Goal: Information Seeking & Learning: Learn about a topic

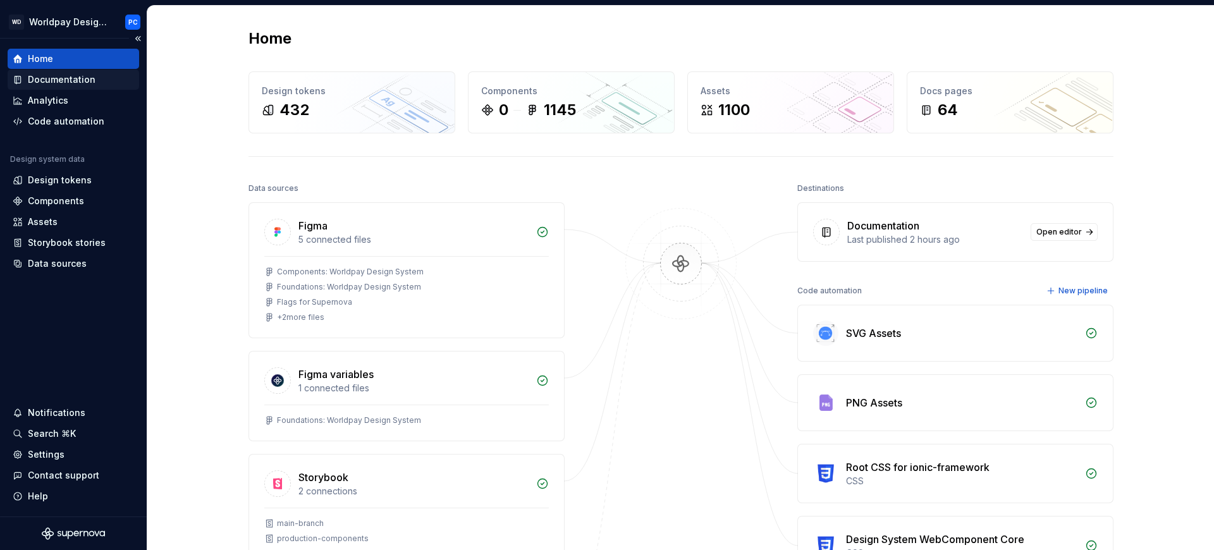
click at [55, 82] on div "Documentation" at bounding box center [62, 79] width 68 height 13
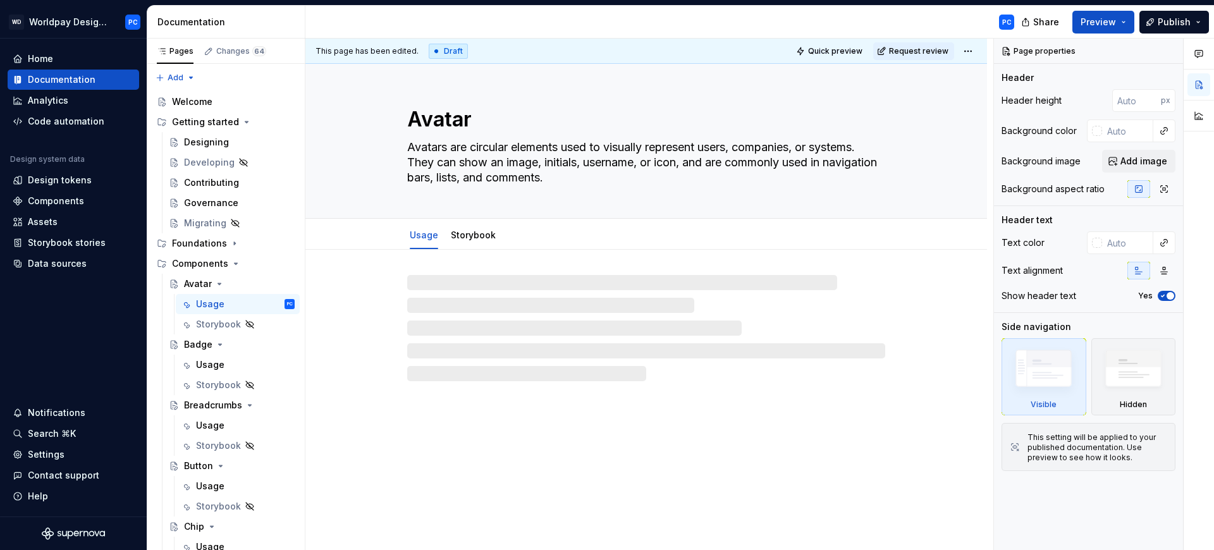
type textarea "*"
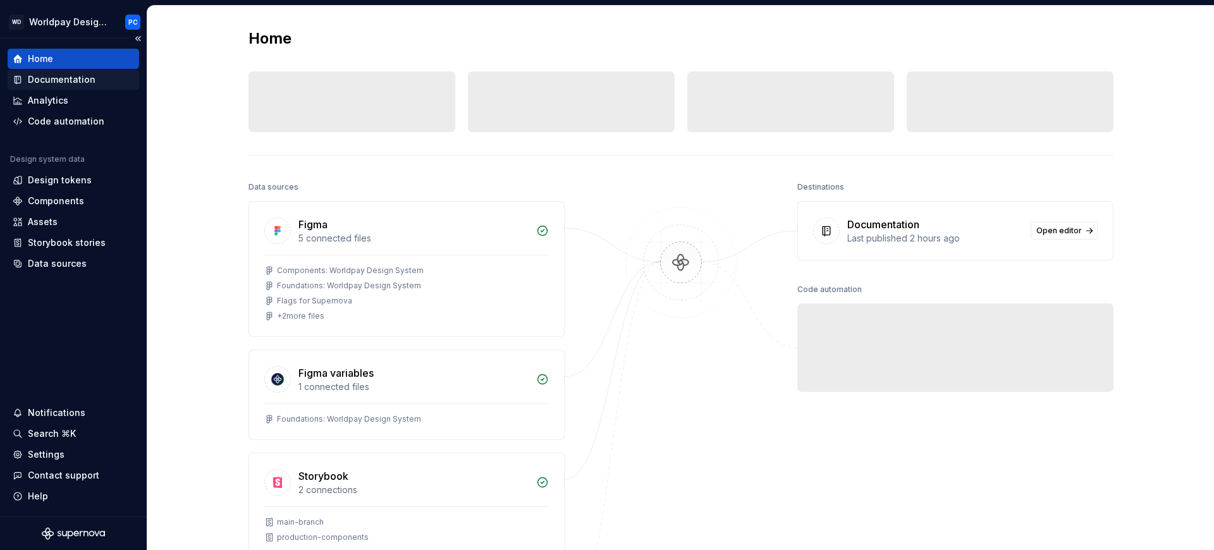
click at [54, 81] on div "Documentation" at bounding box center [62, 79] width 68 height 13
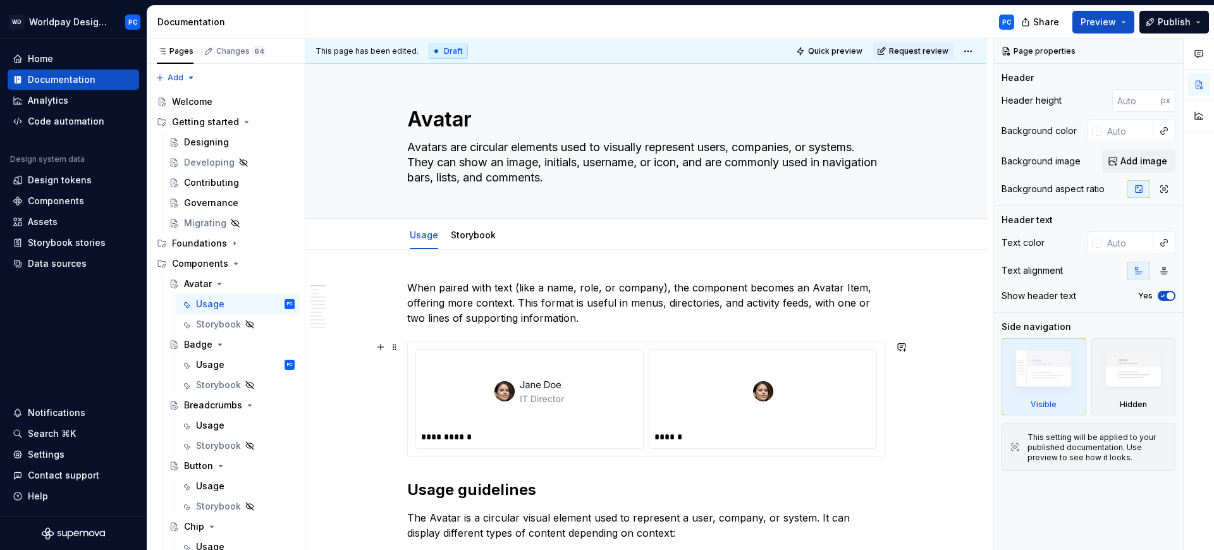
click at [707, 362] on div at bounding box center [762, 391] width 217 height 73
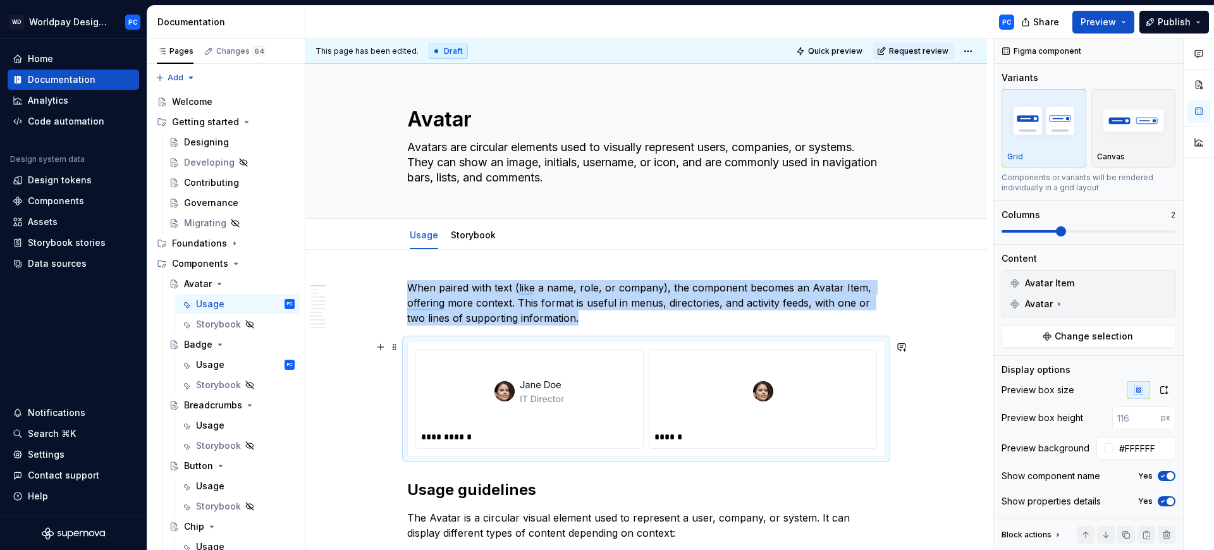
click at [700, 383] on div "To enrich screen reader interactions, please activate Accessibility in Grammarl…" at bounding box center [762, 391] width 217 height 73
click at [558, 418] on img "To enrich screen reader interactions, please activate Accessibility in Grammarl…" at bounding box center [529, 391] width 70 height 63
click at [548, 397] on img "To enrich screen reader interactions, please activate Accessibility in Grammarl…" at bounding box center [529, 391] width 70 height 63
click at [551, 391] on img "To enrich screen reader interactions, please activate Accessibility in Grammarl…" at bounding box center [529, 391] width 70 height 63
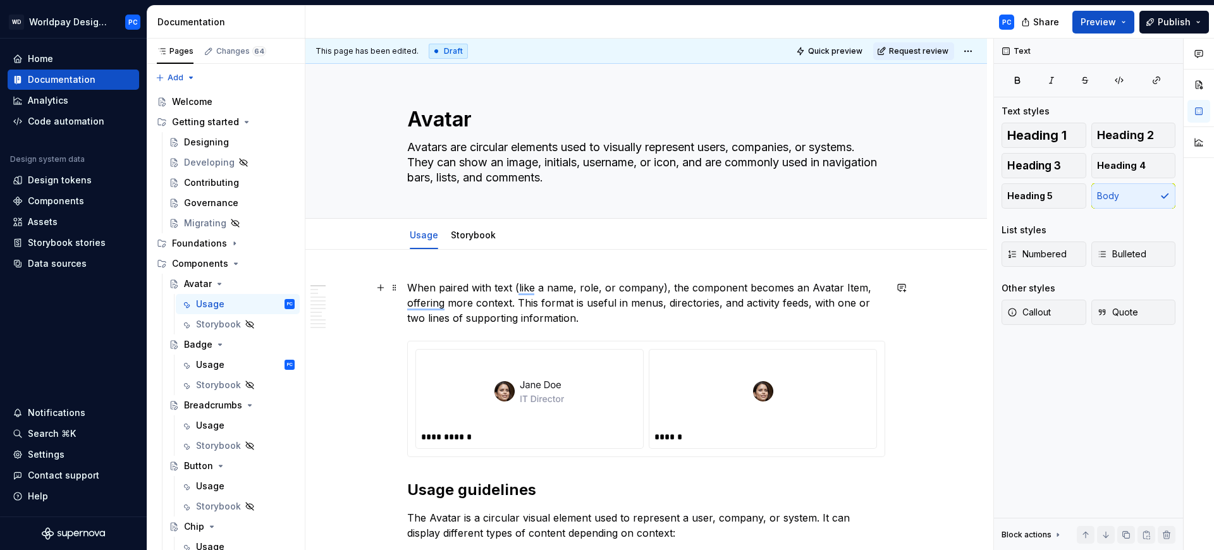
click at [679, 300] on p "When paired with text (like a name, role, or company), the component becomes an…" at bounding box center [646, 303] width 478 height 46
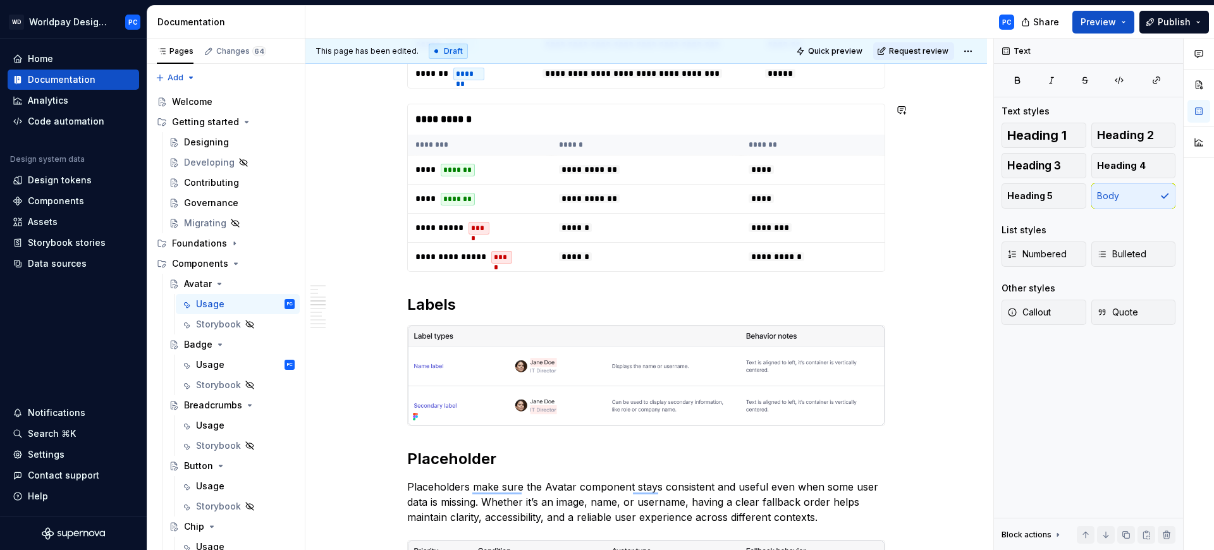
scroll to position [888, 0]
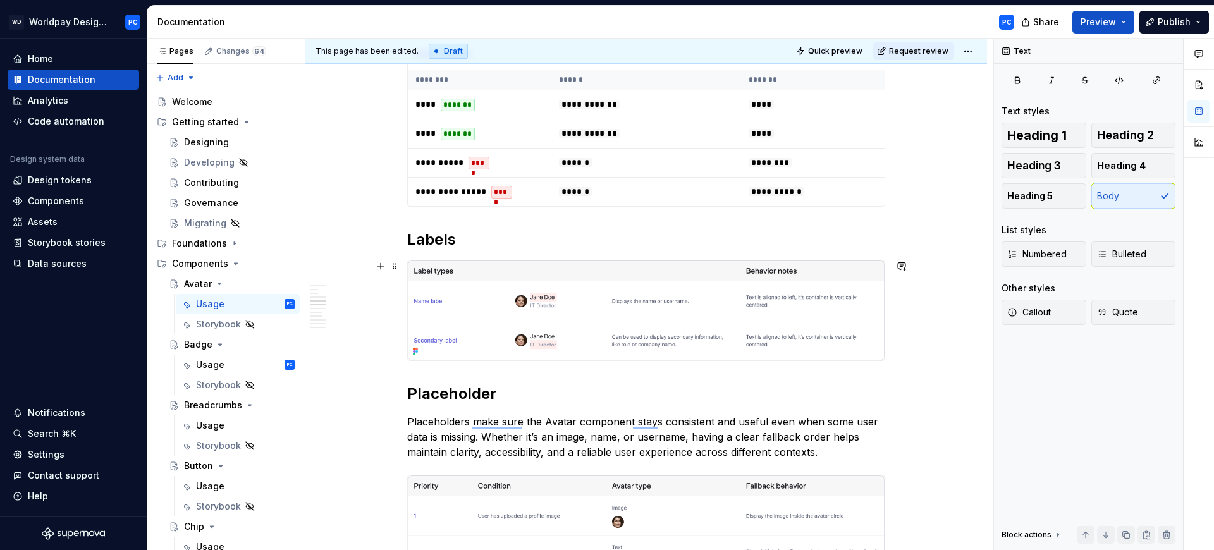
click at [423, 295] on img "To enrich screen reader interactions, please activate Accessibility in Grammarl…" at bounding box center [646, 310] width 477 height 100
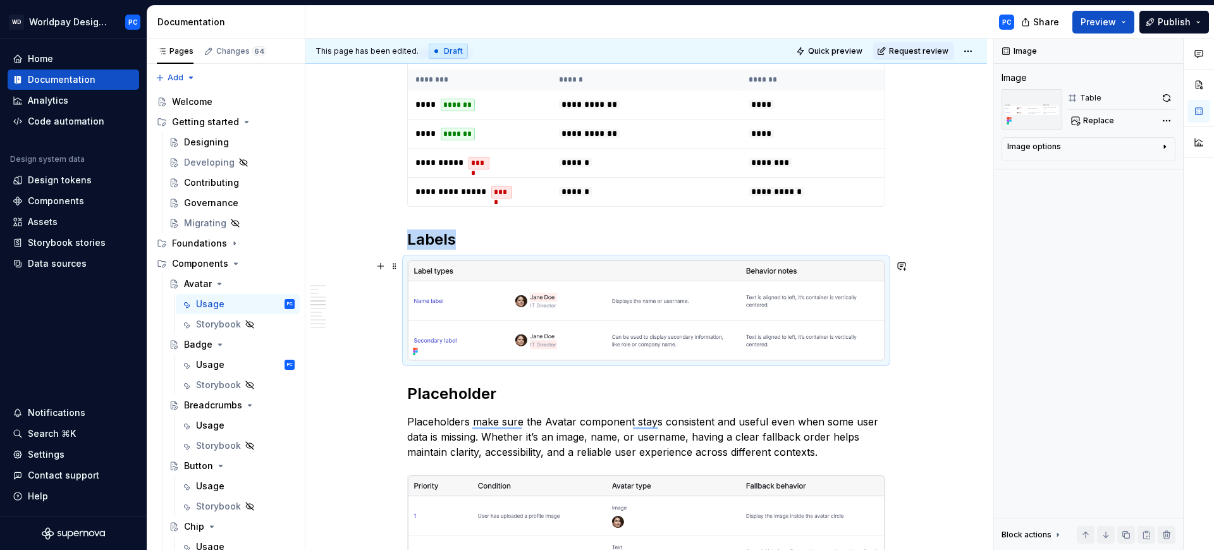
click at [435, 299] on img "To enrich screen reader interactions, please activate Accessibility in Grammarl…" at bounding box center [646, 310] width 477 height 100
click at [377, 267] on button "button" at bounding box center [381, 266] width 18 height 18
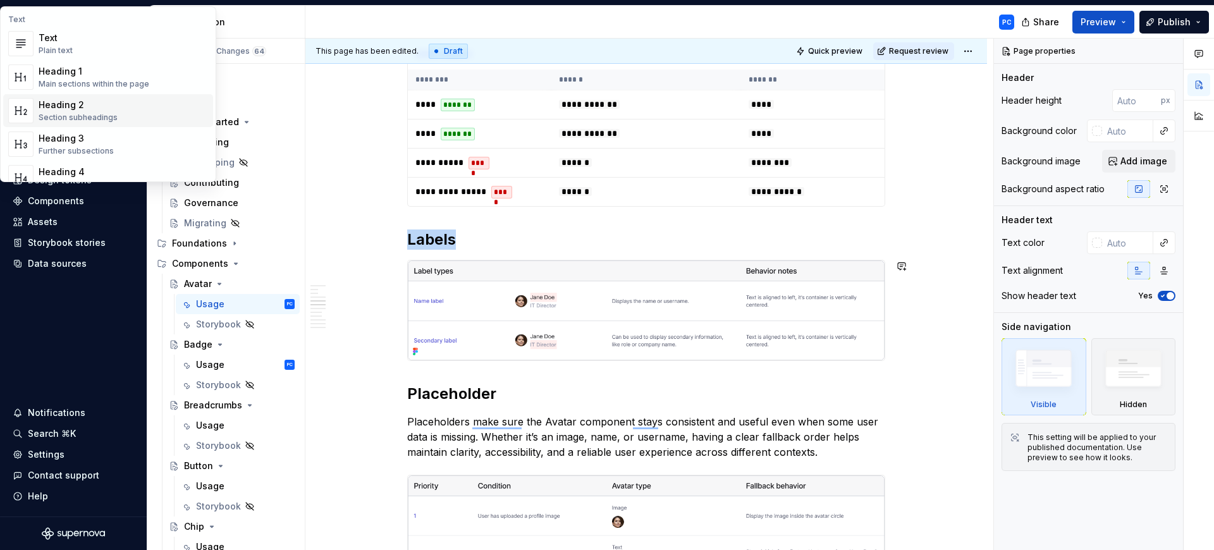
click at [822, 297] on img "To enrich screen reader interactions, please activate Accessibility in Grammarl…" at bounding box center [646, 310] width 477 height 100
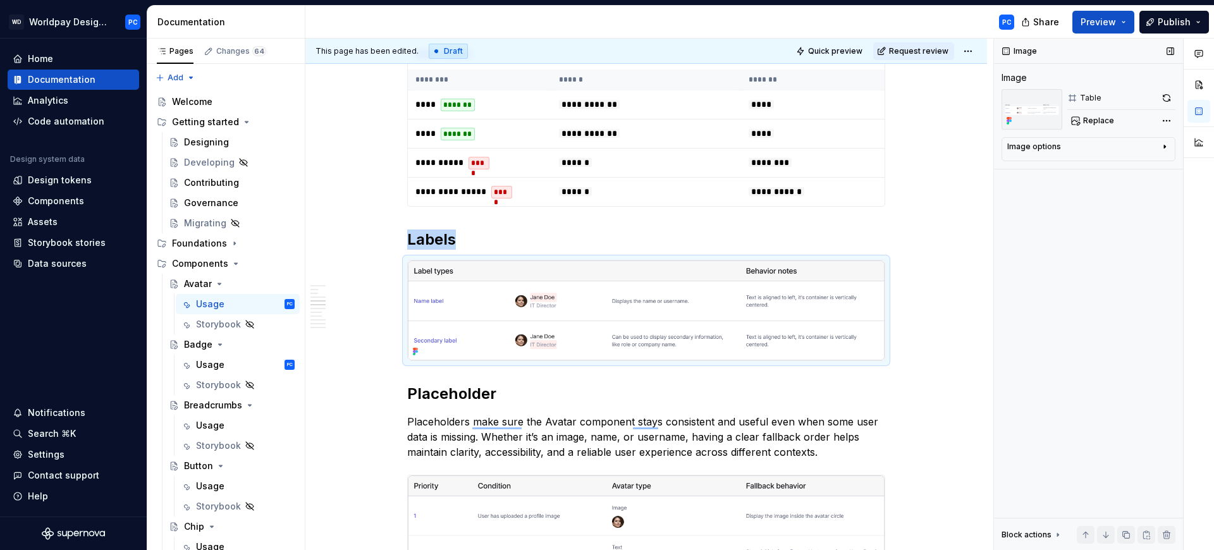
click at [1159, 146] on icon "button" at bounding box center [1164, 147] width 10 height 10
click at [1166, 118] on div "Comments Open comments No comments yet Select ‘Comment’ from the block context …" at bounding box center [1104, 295] width 220 height 512
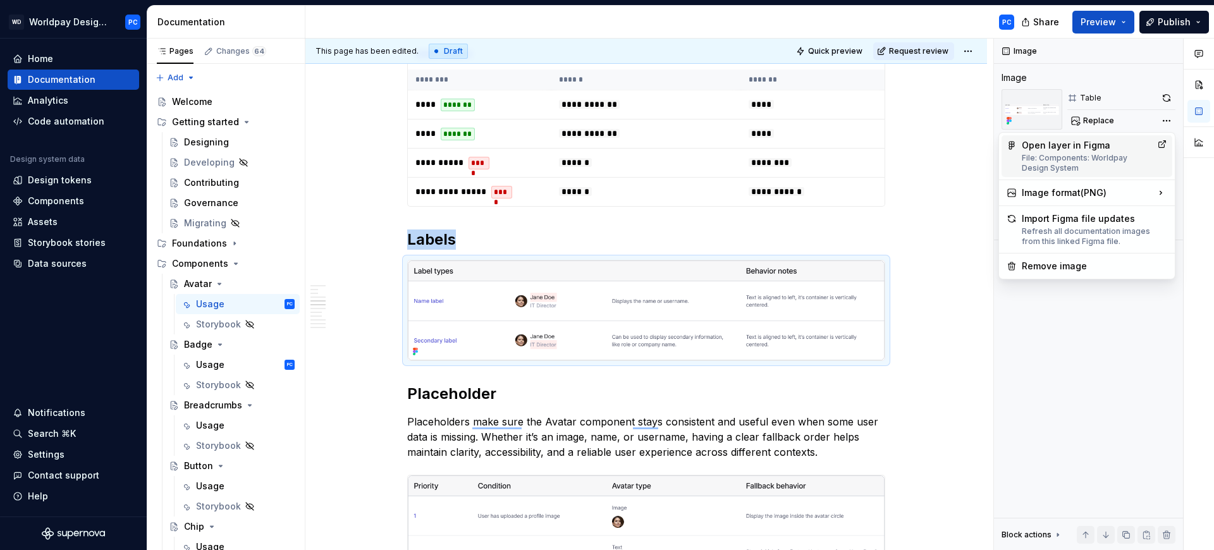
click at [1098, 145] on div "Open layer in Figma File: Components: Worldpay Design System" at bounding box center [1087, 156] width 130 height 34
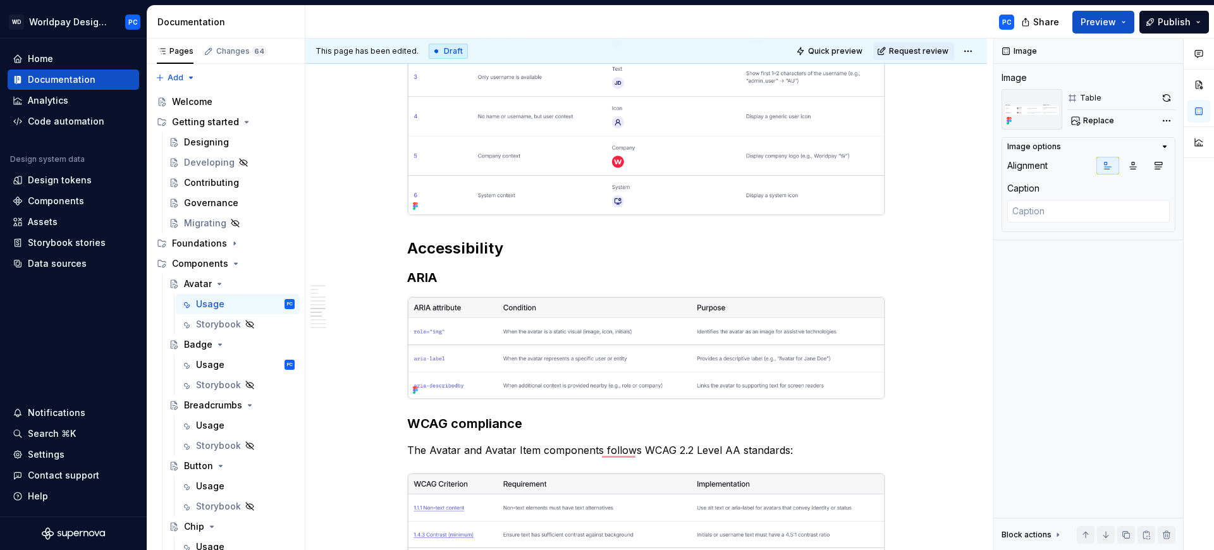
scroll to position [1470, 0]
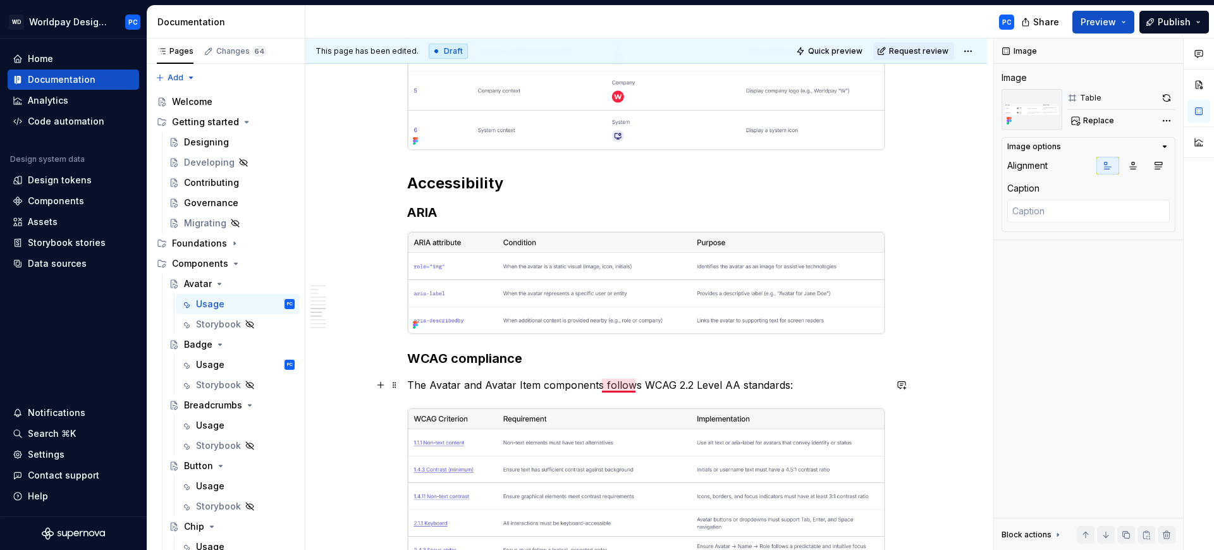
type textarea "*"
click at [632, 387] on p "The Avatar and Avatar Item components follows WCAG 2.2 Level AA standards:" at bounding box center [646, 384] width 478 height 15
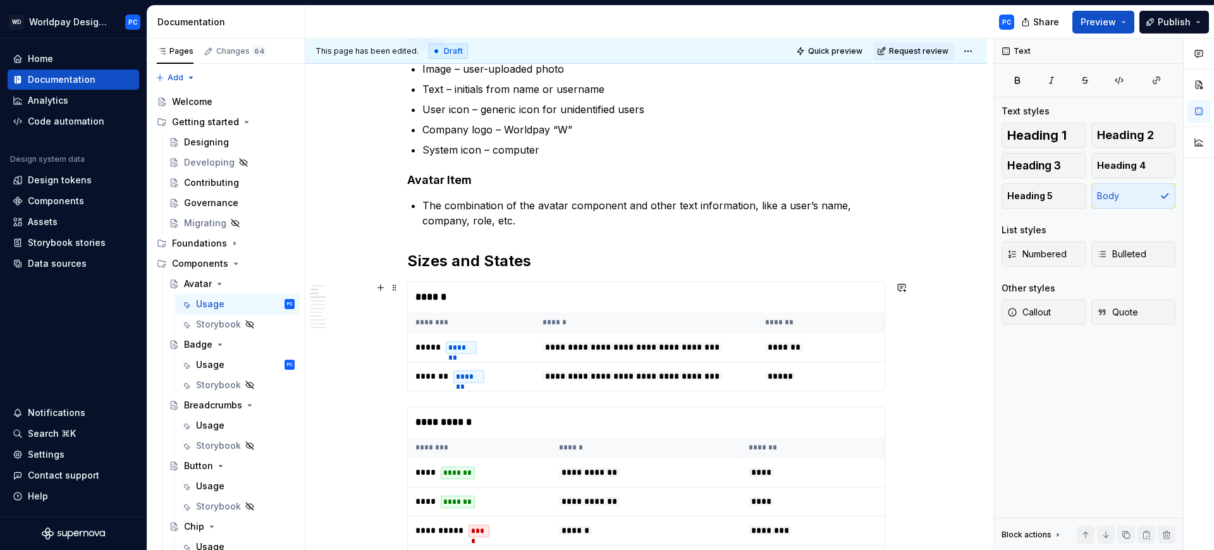
scroll to position [0, 0]
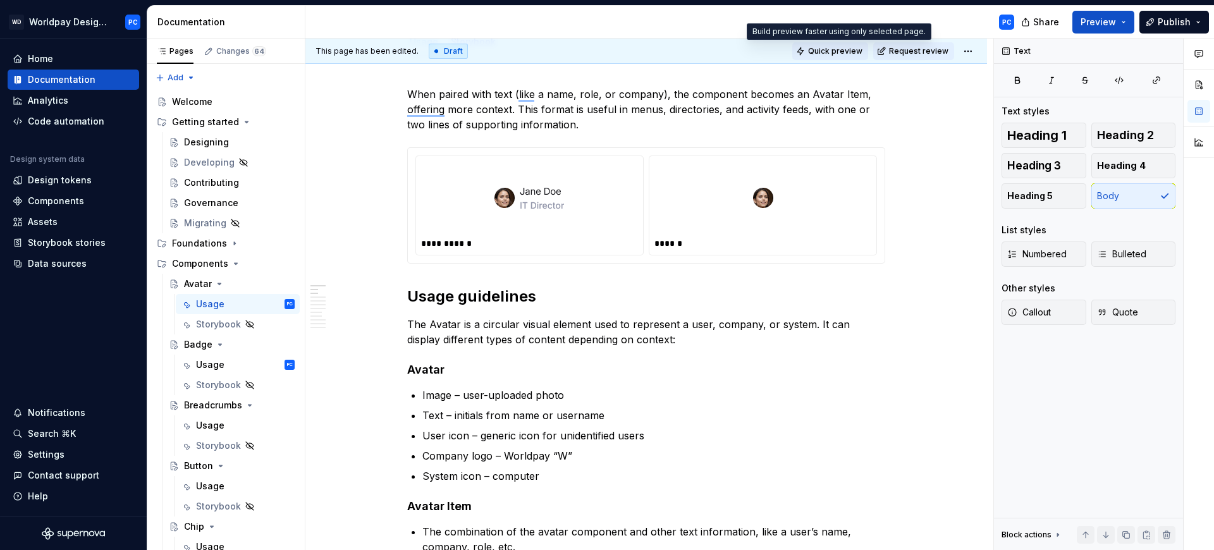
click at [832, 51] on span "Quick preview" at bounding box center [835, 51] width 54 height 10
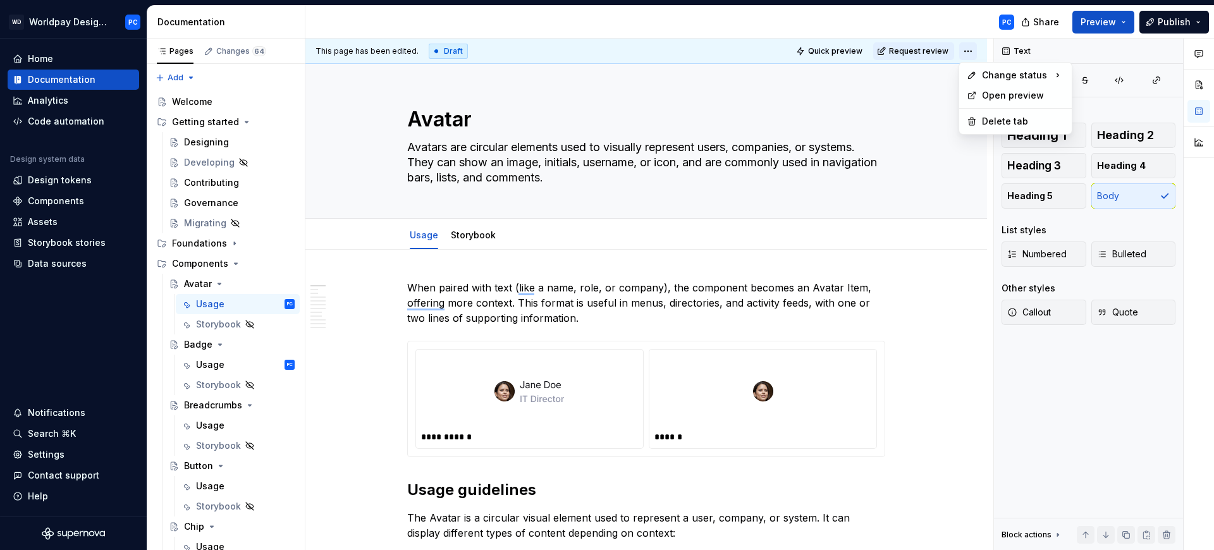
click at [965, 46] on html "WD Worldpay Design System PC Home Documentation Analytics Code automation Desig…" at bounding box center [607, 275] width 1214 height 550
click at [969, 49] on html "WD Worldpay Design System PC Home Documentation Analytics Code automation Desig…" at bounding box center [607, 275] width 1214 height 550
click at [484, 238] on link "Storybook" at bounding box center [473, 234] width 45 height 11
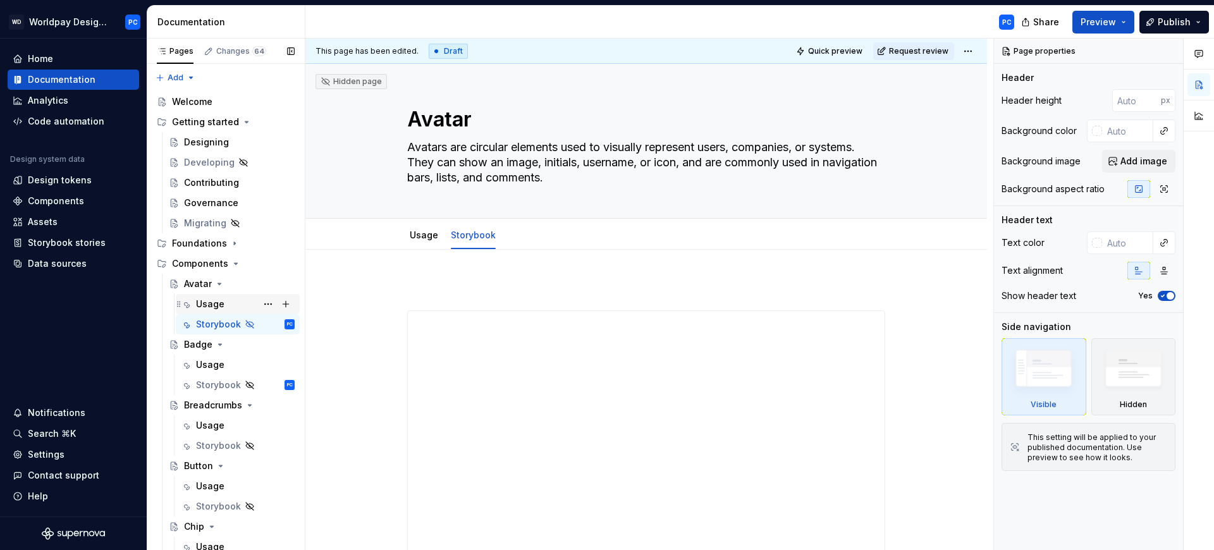
click at [201, 303] on div "Usage" at bounding box center [210, 304] width 28 height 13
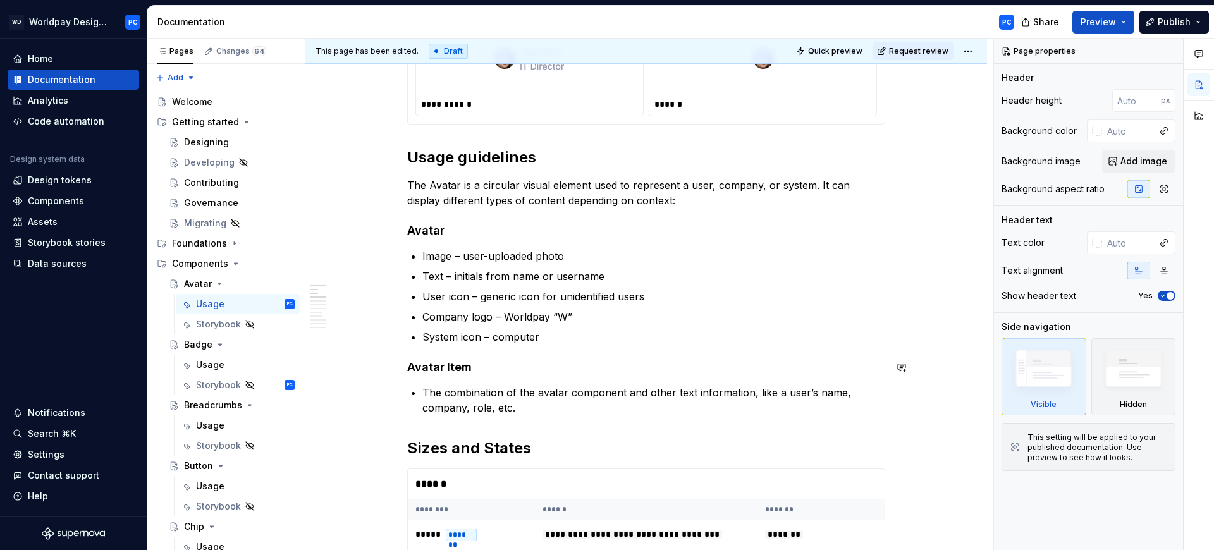
scroll to position [268, 0]
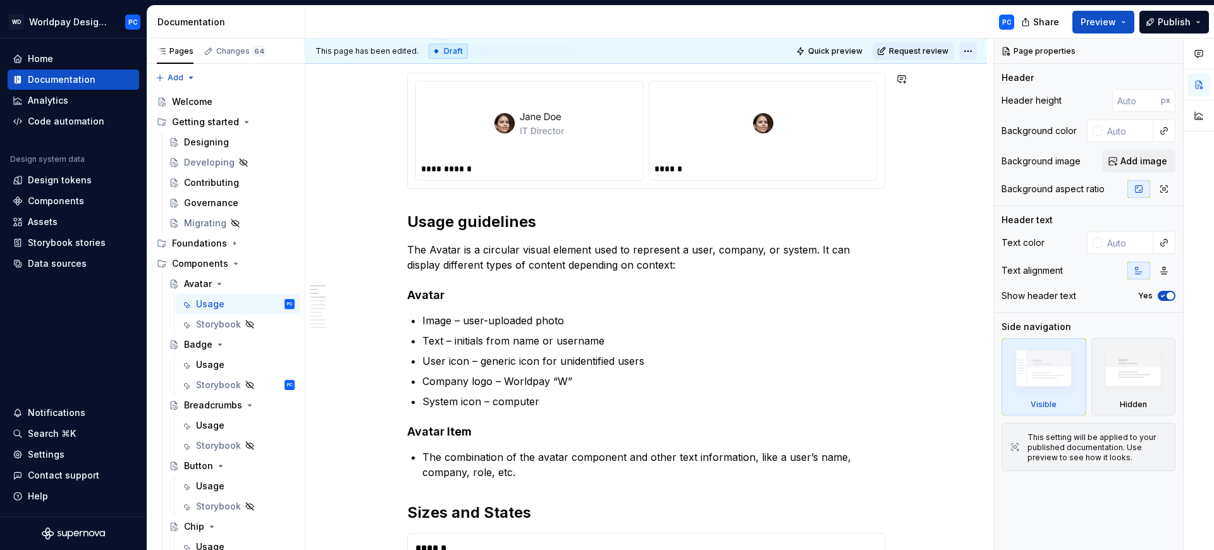
click at [967, 52] on html "WD Worldpay Design System PC Home Documentation Analytics Code automation Desig…" at bounding box center [607, 275] width 1214 height 550
click at [929, 22] on html "WD Worldpay Design System PC Home Documentation Analytics Code automation Desig…" at bounding box center [607, 275] width 1214 height 550
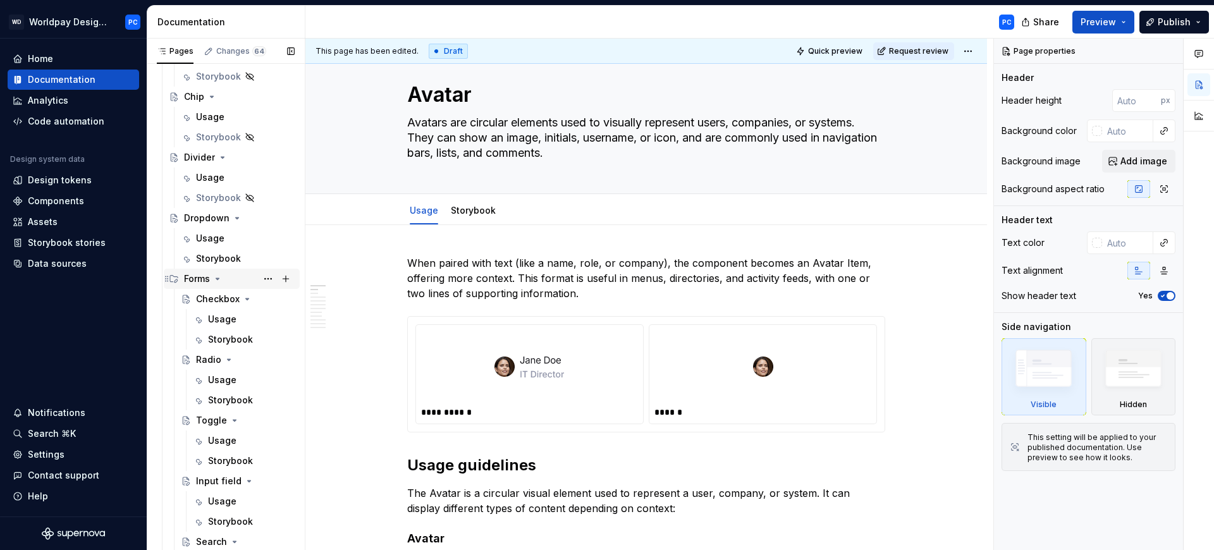
scroll to position [480, 0]
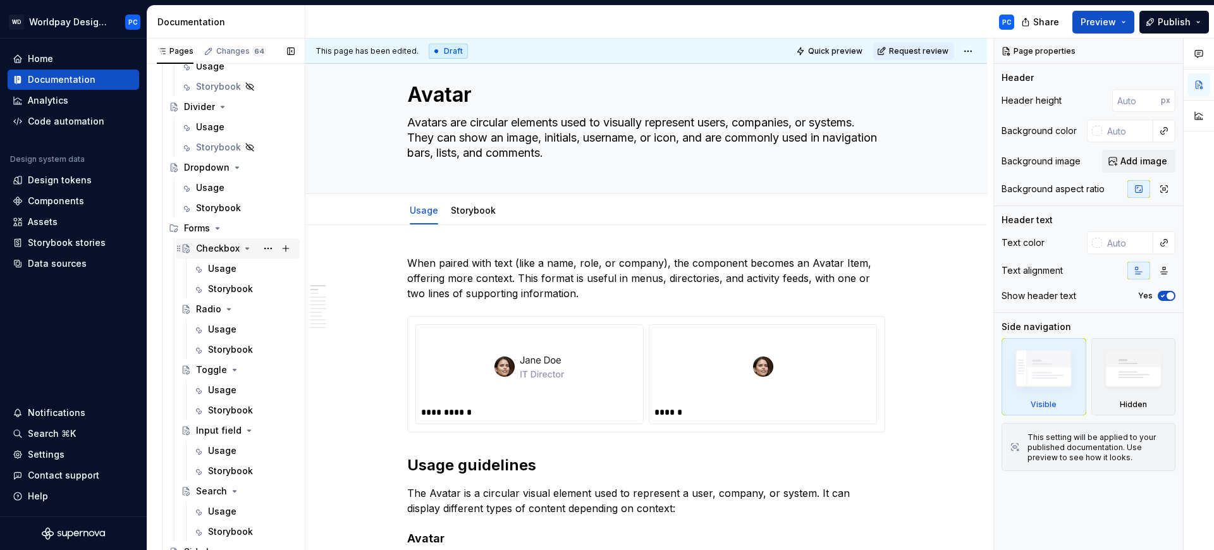
click at [204, 250] on div "Checkbox" at bounding box center [218, 248] width 44 height 13
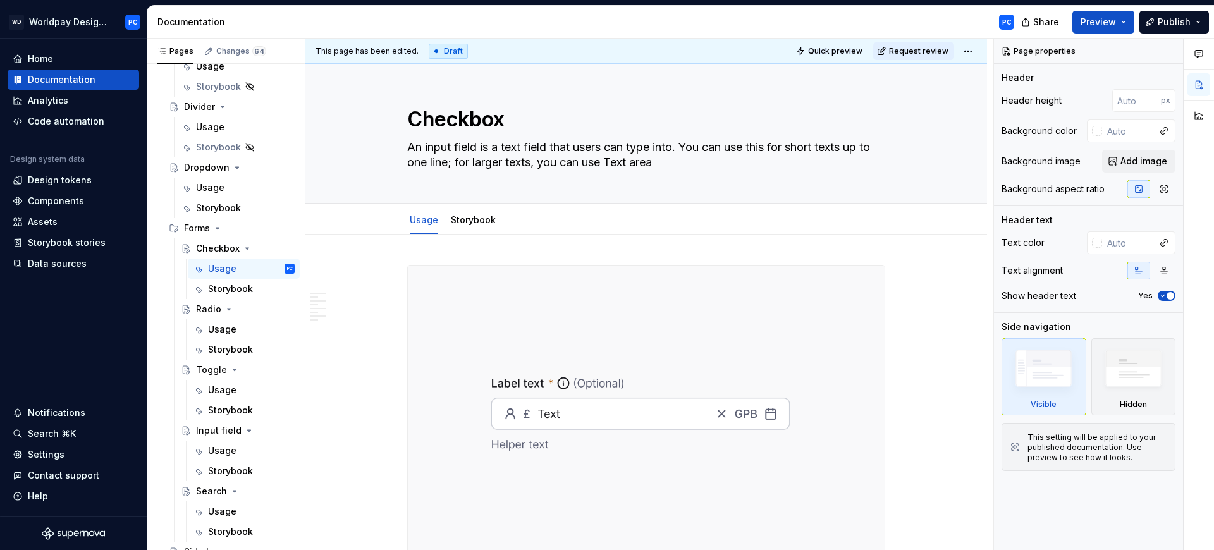
type textarea "*"
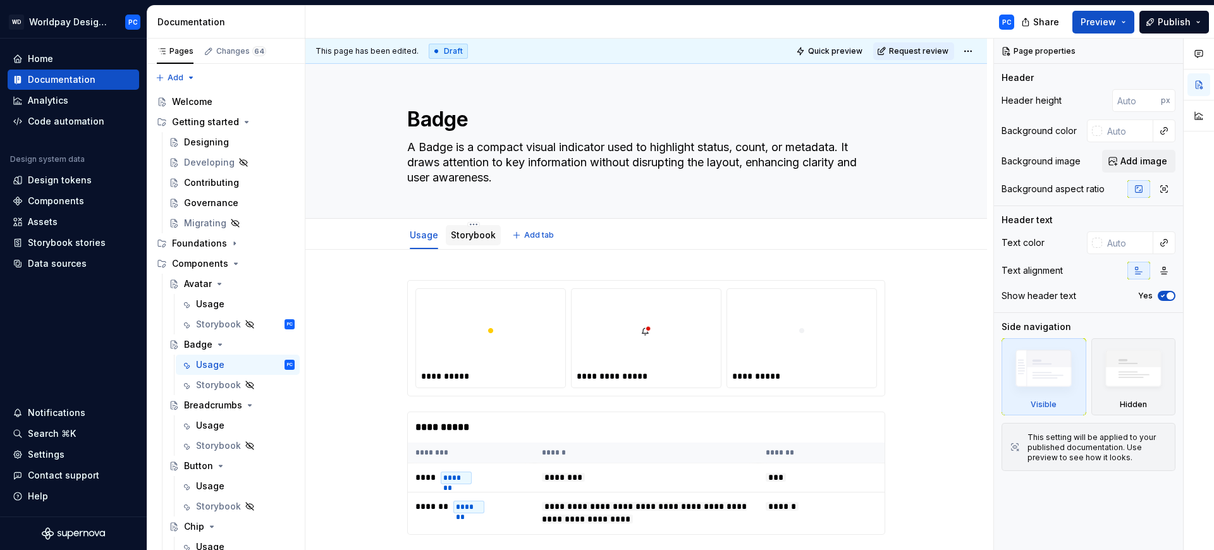
click at [472, 235] on link "Storybook" at bounding box center [473, 234] width 45 height 11
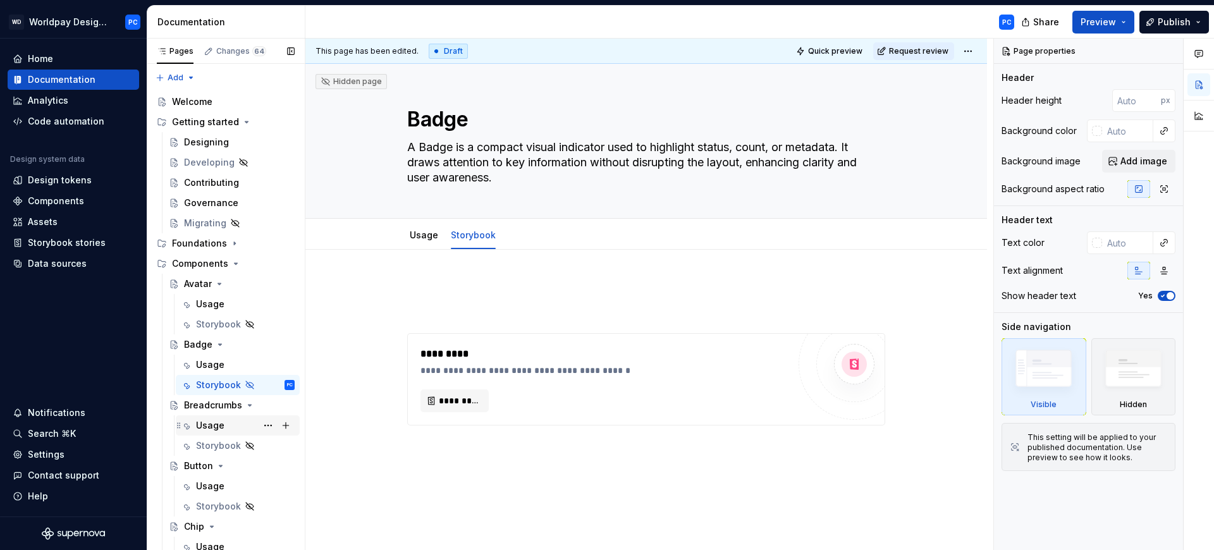
click at [192, 427] on div "Usage" at bounding box center [238, 426] width 114 height 18
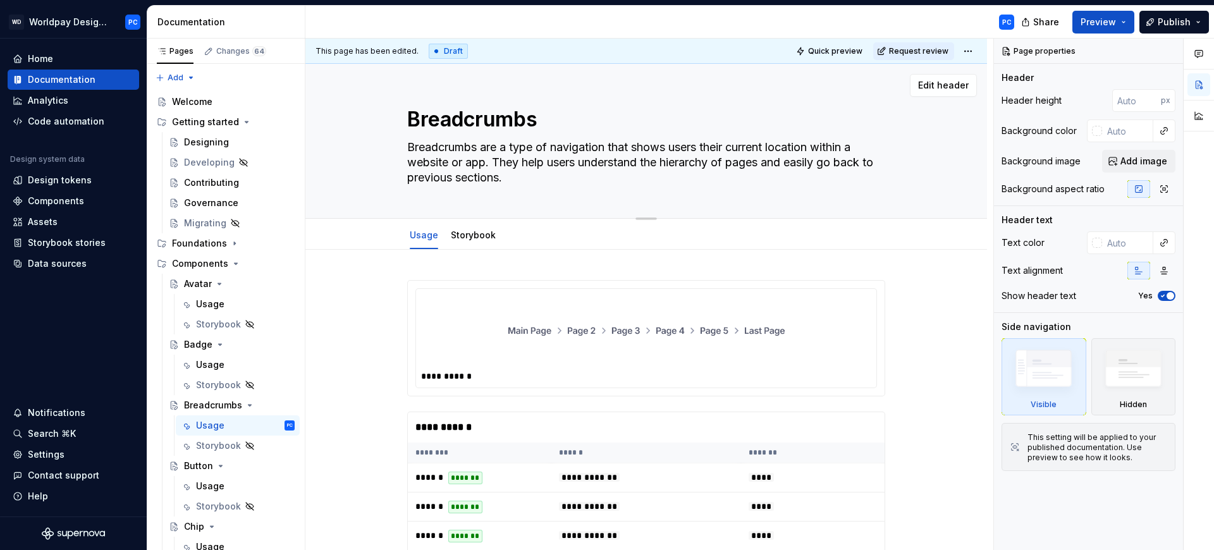
type textarea "*"
